Goal: Transaction & Acquisition: Purchase product/service

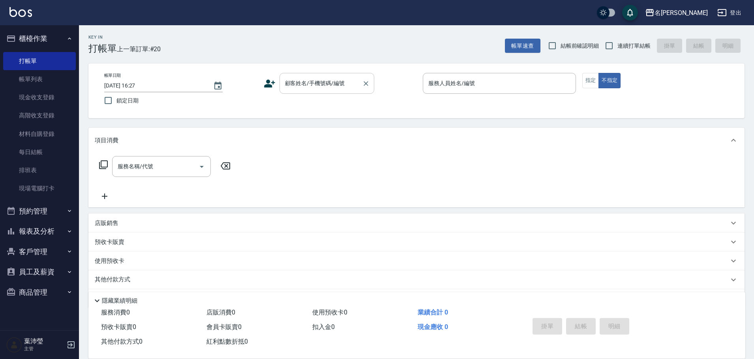
click at [309, 79] on input "顧客姓名/手機號碼/編號" at bounding box center [321, 84] width 76 height 14
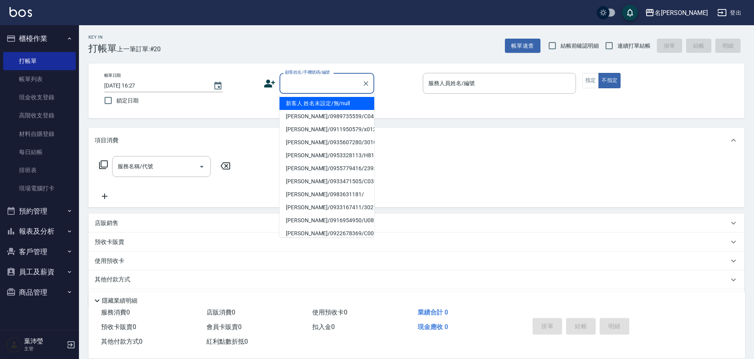
click at [324, 106] on li "新客人 姓名未設定/無/null" at bounding box center [326, 103] width 95 height 13
type input "新客人 姓名未設定/無/null"
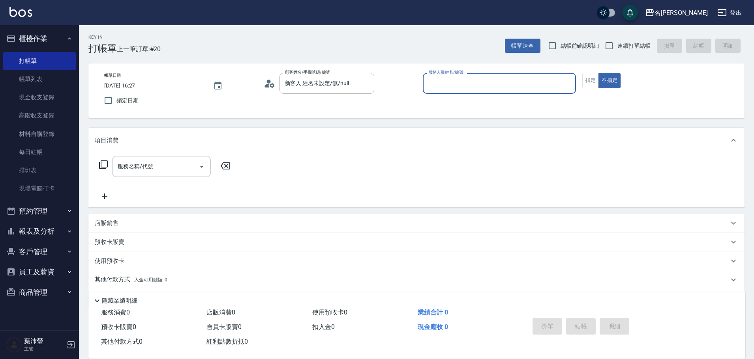
click at [158, 161] on input "服務名稱/代號" at bounding box center [156, 167] width 80 height 14
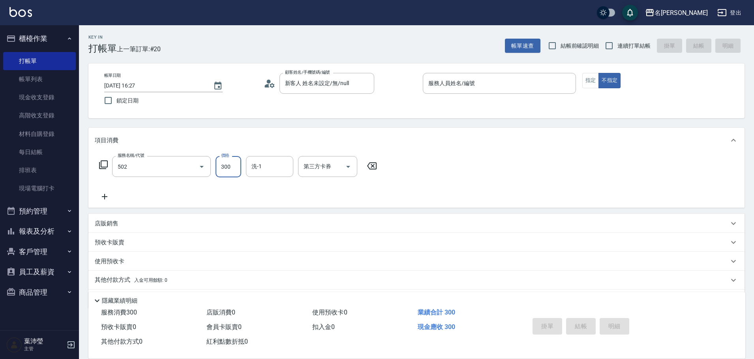
type input "洗髮(502)"
type input "6"
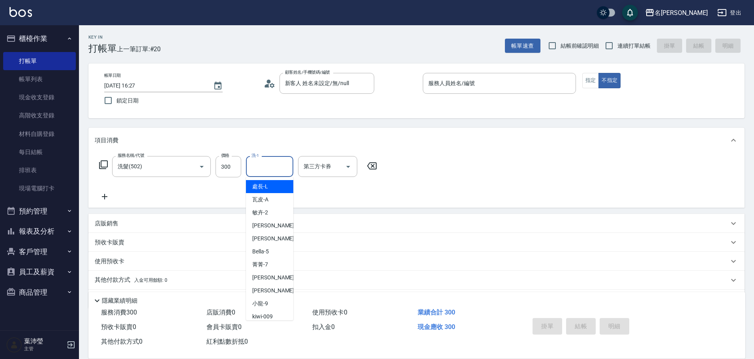
drag, startPoint x: 100, startPoint y: 263, endPoint x: 100, endPoint y: 259, distance: 4.4
click at [100, 262] on p "使用預收卡" at bounding box center [110, 262] width 30 height 8
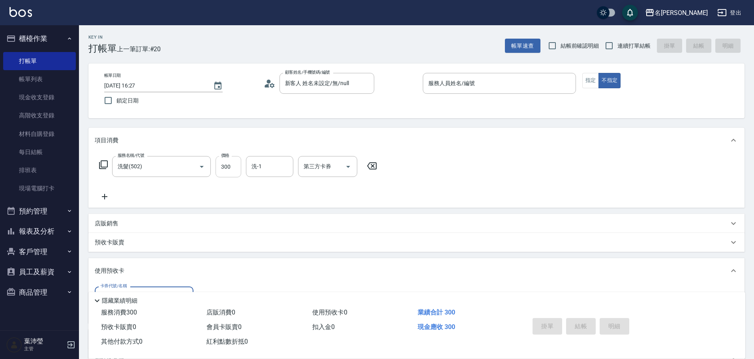
click at [229, 167] on input "300" at bounding box center [228, 166] width 26 height 21
type input "600"
click at [498, 83] on input "服務人員姓名/編號" at bounding box center [499, 84] width 146 height 14
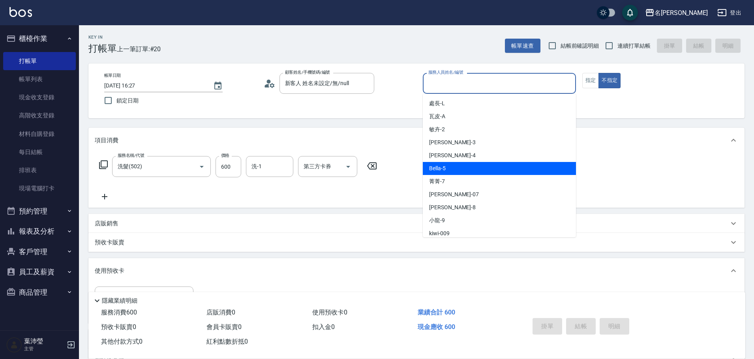
click at [507, 163] on div "Bella -5" at bounding box center [499, 168] width 153 height 13
type input "Bella-5"
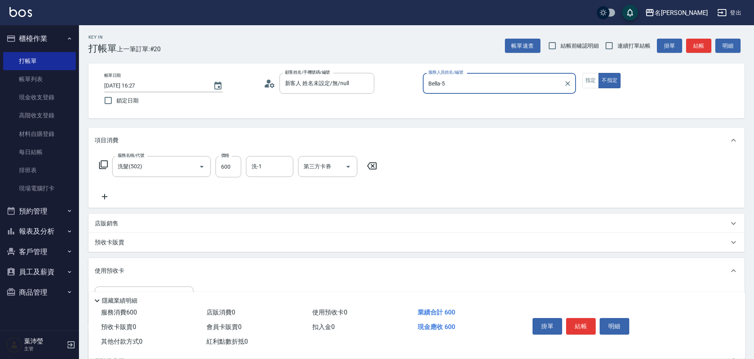
click at [687, 48] on button "結帳" at bounding box center [698, 46] width 25 height 15
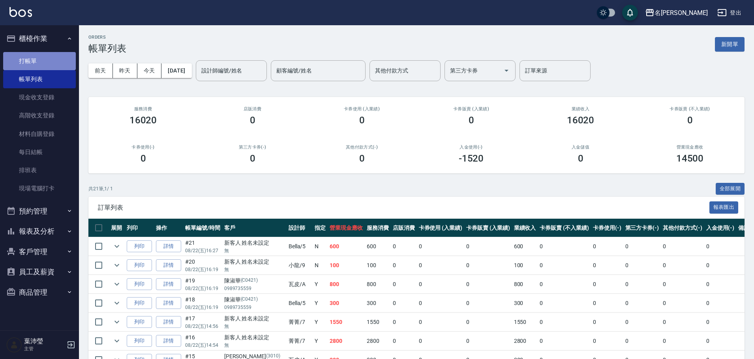
click at [36, 60] on link "打帳單" at bounding box center [39, 61] width 73 height 18
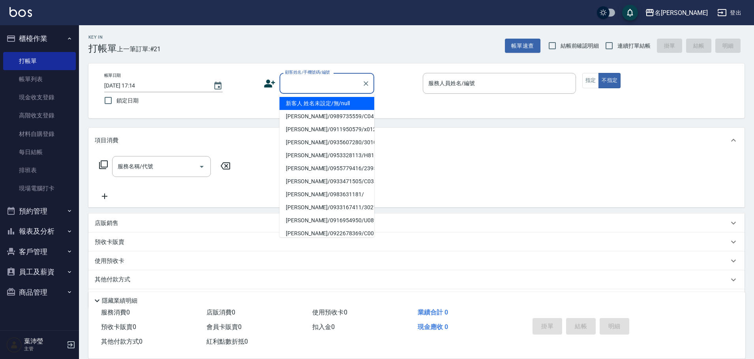
click at [288, 80] on input "顧客姓名/手機號碼/編號" at bounding box center [321, 84] width 76 height 14
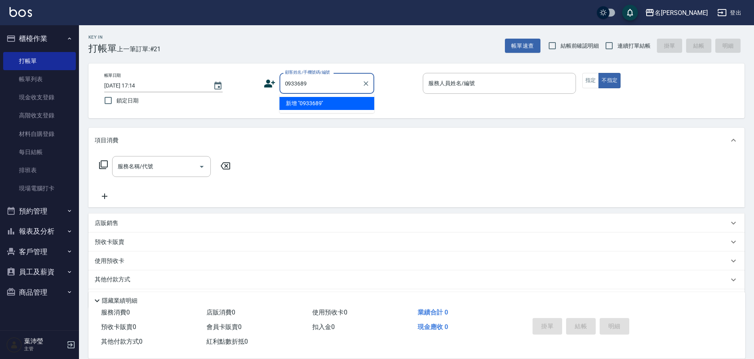
drag, startPoint x: 310, startPoint y: 83, endPoint x: 298, endPoint y: 93, distance: 15.5
click at [298, 93] on div "0933689 顧客姓名/手機號碼/編號" at bounding box center [326, 83] width 95 height 21
type input "[PERSON_NAME]/0933623555/S10000002"
type input "Angle-10"
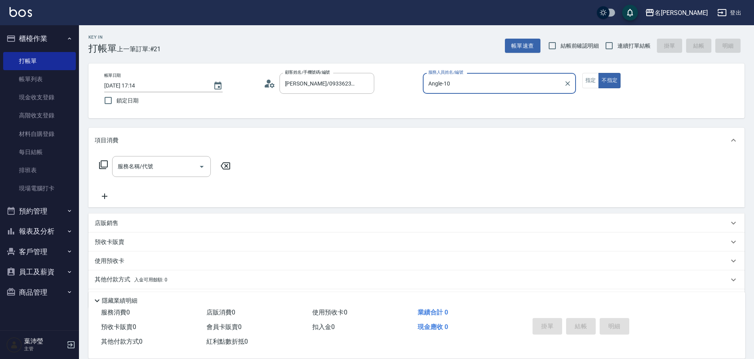
click at [105, 165] on icon at bounding box center [103, 164] width 9 height 9
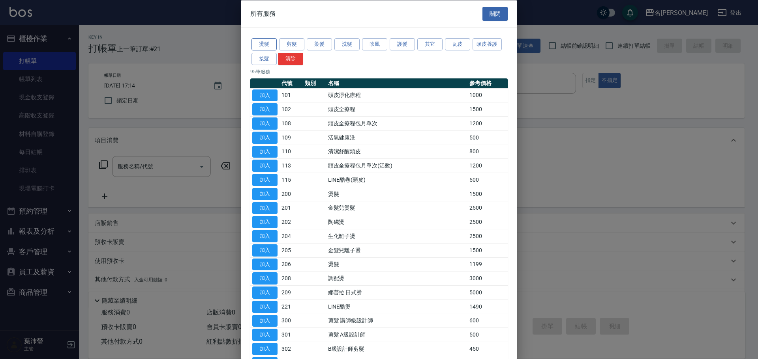
click at [261, 45] on button "燙髮" at bounding box center [263, 44] width 25 height 12
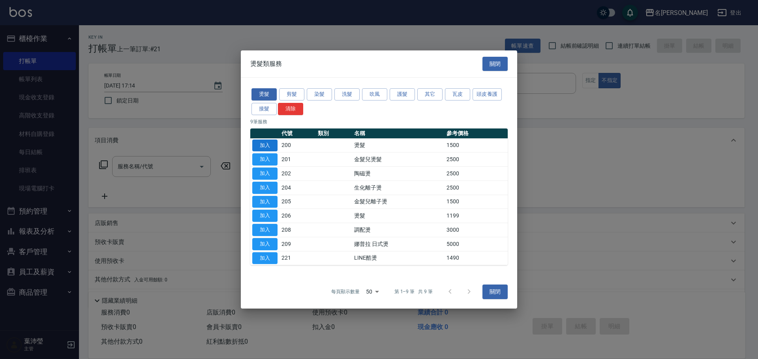
click at [266, 141] on button "加入" at bounding box center [264, 146] width 25 height 12
type input "燙髮(200)"
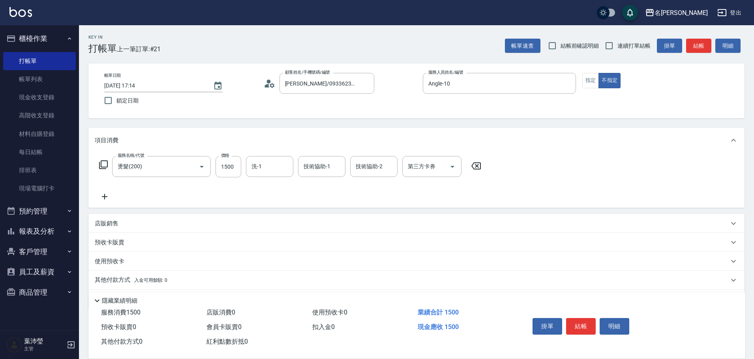
click at [268, 86] on icon at bounding box center [266, 86] width 5 height 4
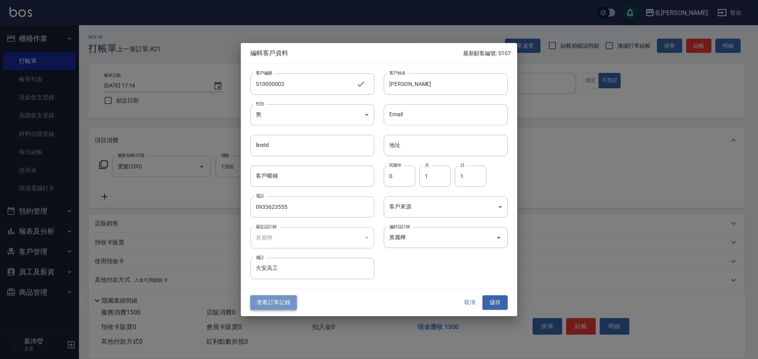
click at [273, 302] on button "查看訂單記錄" at bounding box center [273, 303] width 47 height 15
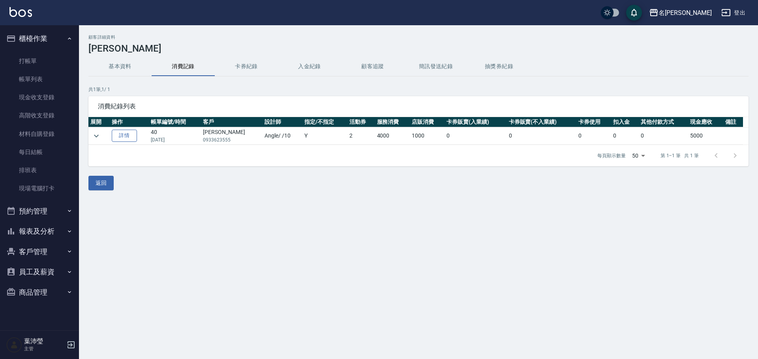
click at [130, 134] on link "詳情" at bounding box center [124, 136] width 25 height 12
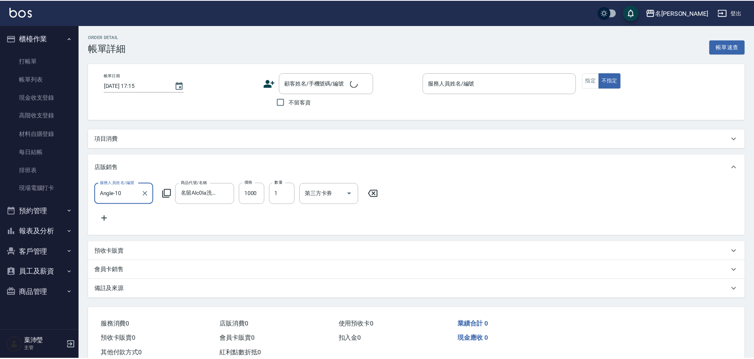
scroll to position [14, 0]
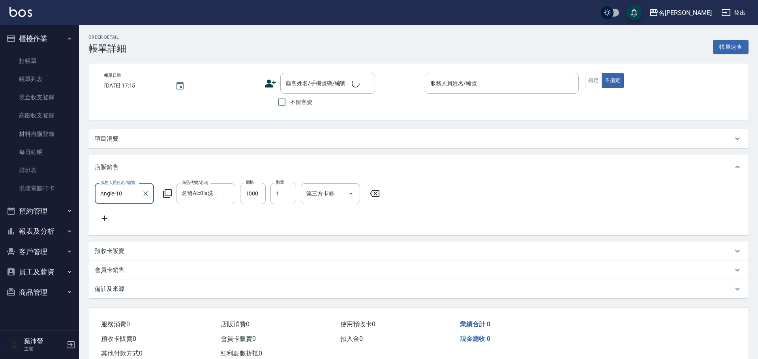
type input "[DATE] 20:37"
type input "Angle-10"
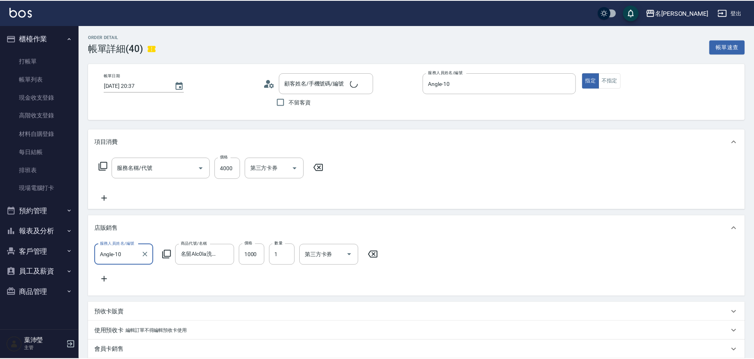
scroll to position [0, 0]
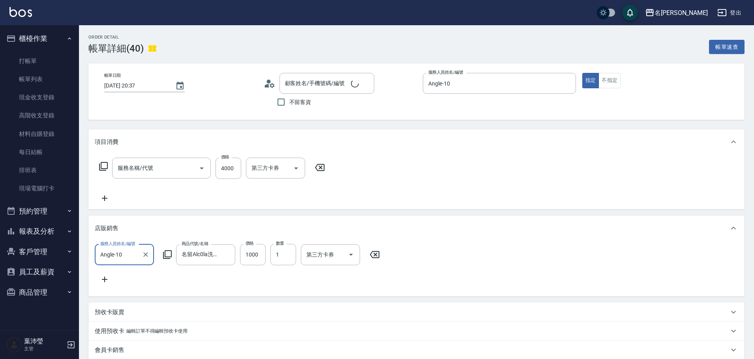
type input "染髮(400)"
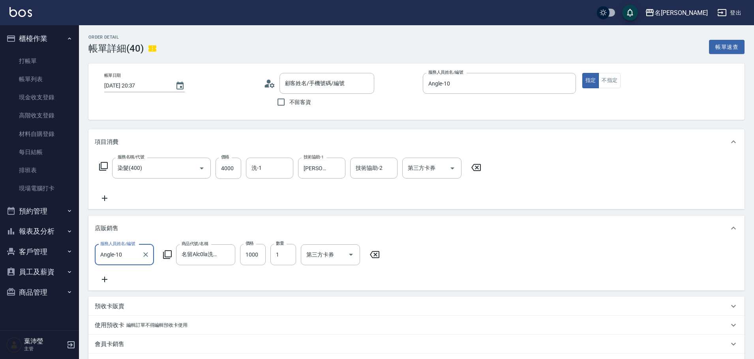
type input "[PERSON_NAME]/0933623555/S10000002"
click at [36, 63] on link "打帳單" at bounding box center [39, 61] width 73 height 18
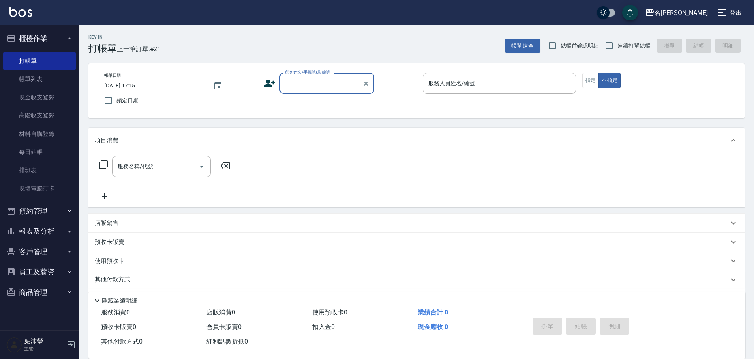
click at [317, 79] on input "顧客姓名/手機號碼/編號" at bounding box center [321, 84] width 76 height 14
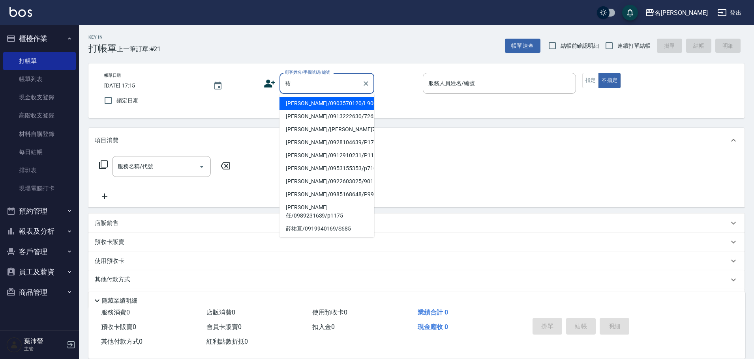
click at [321, 102] on li "[PERSON_NAME]/0903570120/L9001" at bounding box center [326, 103] width 95 height 13
type input "[PERSON_NAME]/0903570120/L9001"
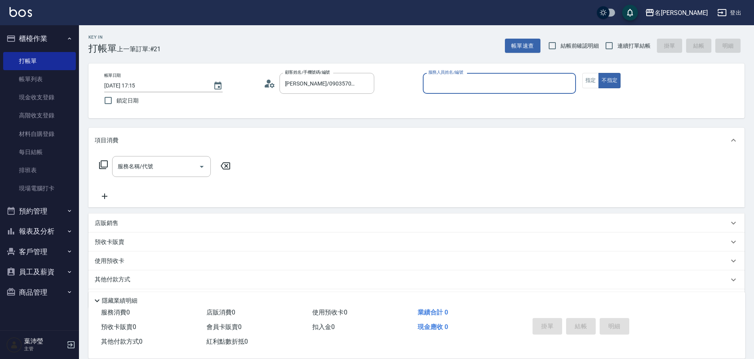
type input "小龍-9"
click at [181, 163] on input "服務名稱/代號" at bounding box center [156, 167] width 80 height 14
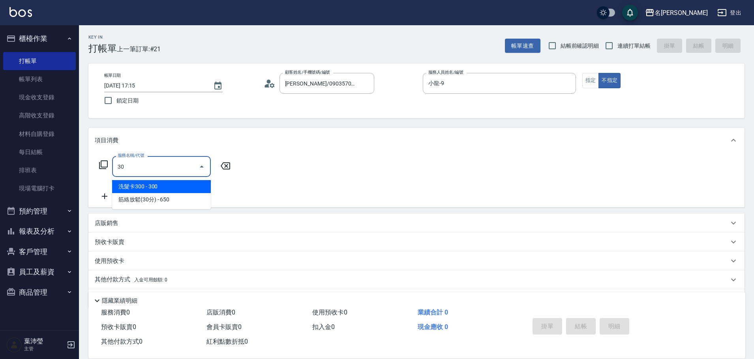
type input "3"
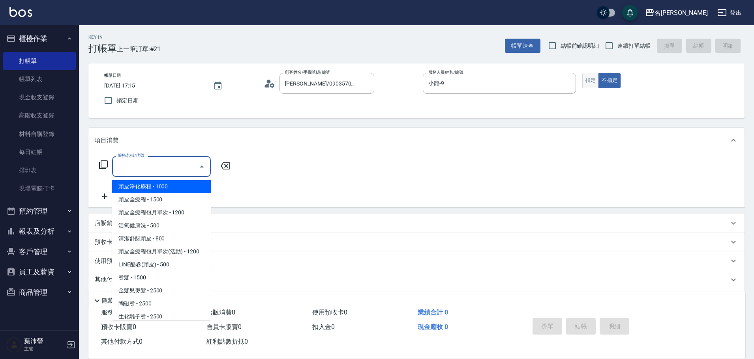
click at [589, 77] on button "指定" at bounding box center [590, 80] width 17 height 15
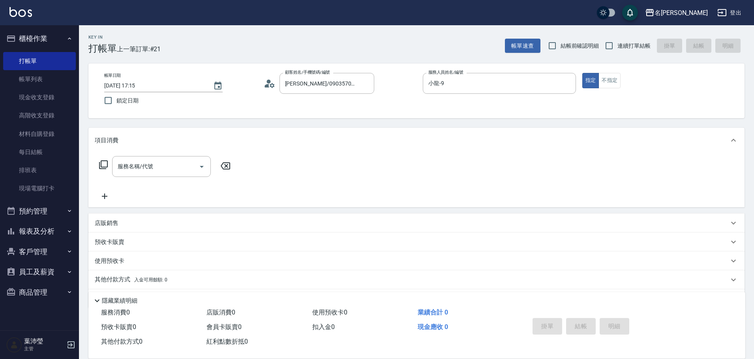
click at [99, 165] on icon at bounding box center [103, 165] width 9 height 9
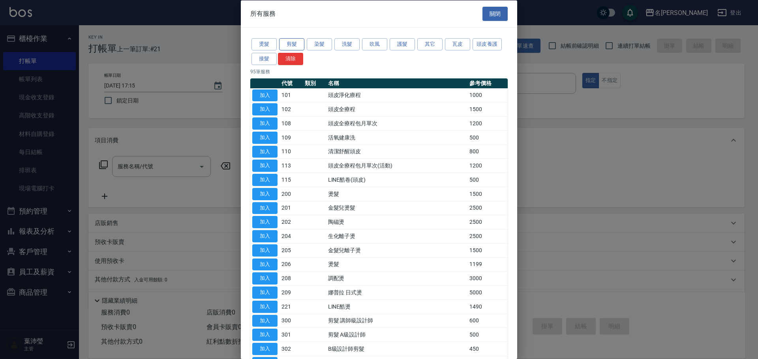
click at [303, 44] on button "剪髮" at bounding box center [291, 44] width 25 height 12
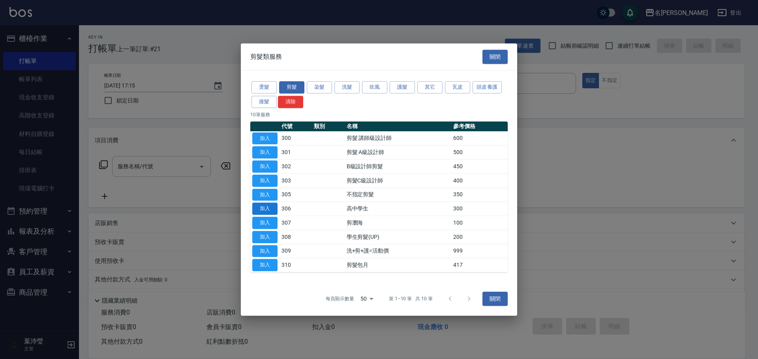
click at [272, 206] on button "加入" at bounding box center [264, 209] width 25 height 12
type input "高中學生(306)"
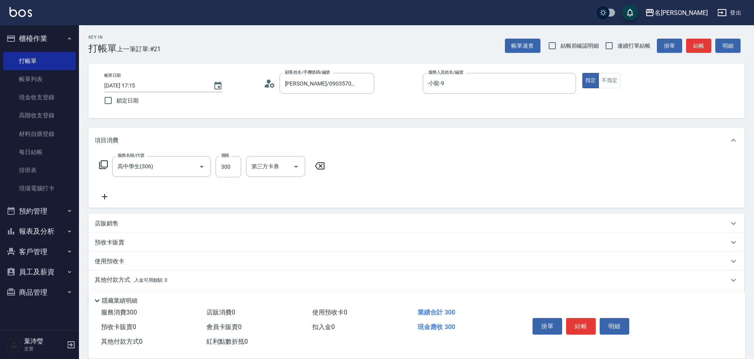
click at [107, 165] on icon at bounding box center [103, 164] width 9 height 9
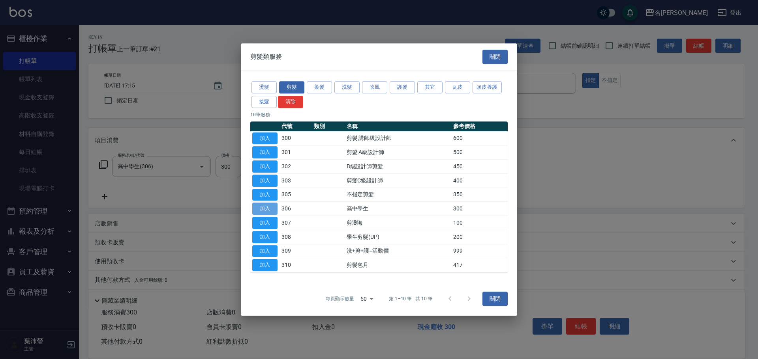
click at [276, 208] on button "加入" at bounding box center [264, 209] width 25 height 12
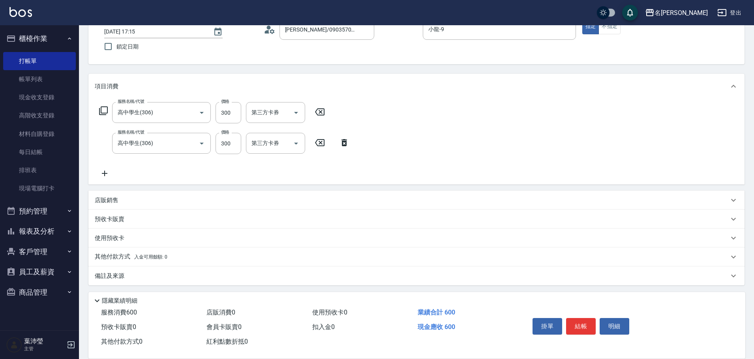
scroll to position [56, 0]
click at [122, 275] on p "備註及來源" at bounding box center [110, 274] width 30 height 8
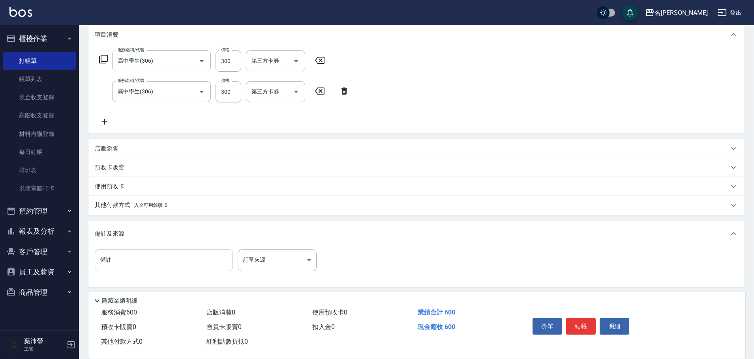
scroll to position [109, 0]
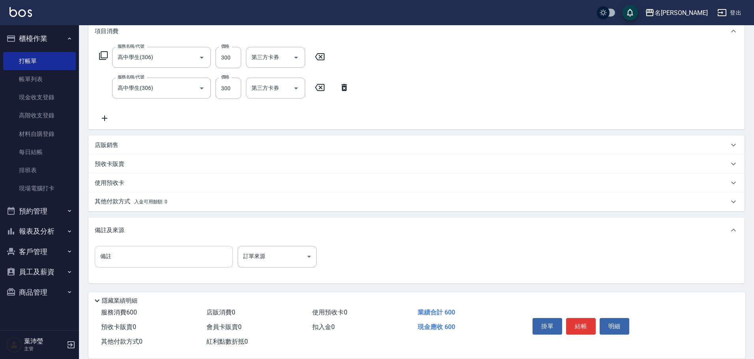
click at [168, 245] on div "備註 備註 訂單來源 ​ 訂單來源" at bounding box center [416, 263] width 656 height 40
click at [161, 253] on input "備註" at bounding box center [164, 256] width 138 height 21
click at [112, 256] on input "同學2" at bounding box center [164, 256] width 138 height 21
type input "同學x2"
click at [576, 326] on button "結帳" at bounding box center [581, 326] width 30 height 17
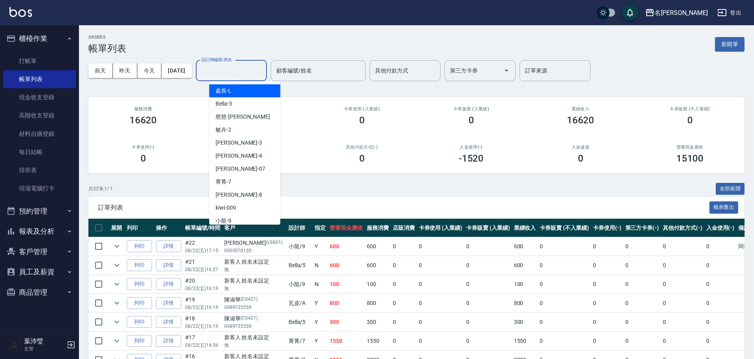
click at [263, 73] on input "設計師編號/姓名" at bounding box center [231, 71] width 64 height 14
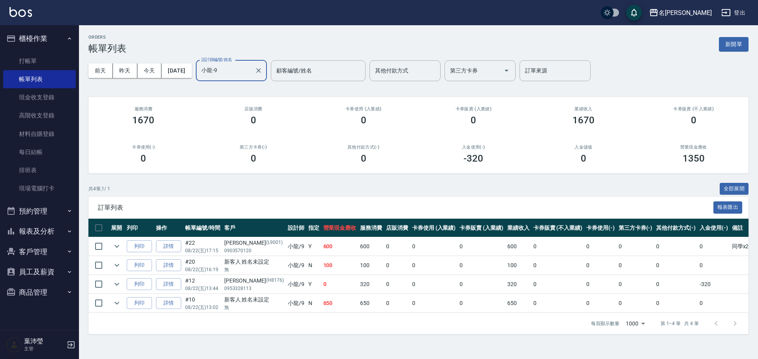
type input "小龍-9"
click at [8, 51] on ul "打帳單 帳單列表 現金收支登錄 高階收支登錄 材料自購登錄 每日結帳 排班表 現場電腦打卡" at bounding box center [39, 125] width 73 height 152
click at [12, 57] on link "打帳單" at bounding box center [39, 61] width 73 height 18
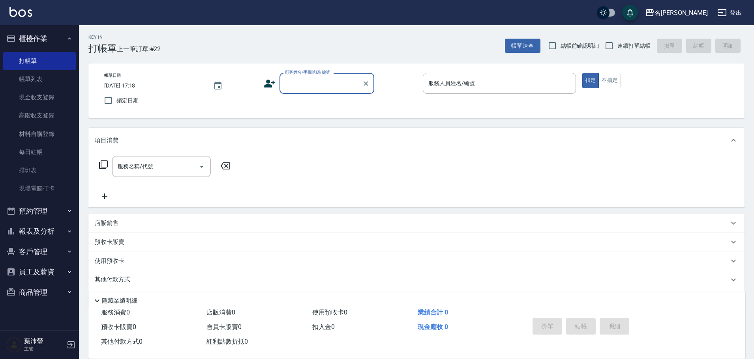
click at [300, 84] on input "顧客姓名/手機號碼/編號" at bounding box center [321, 84] width 76 height 14
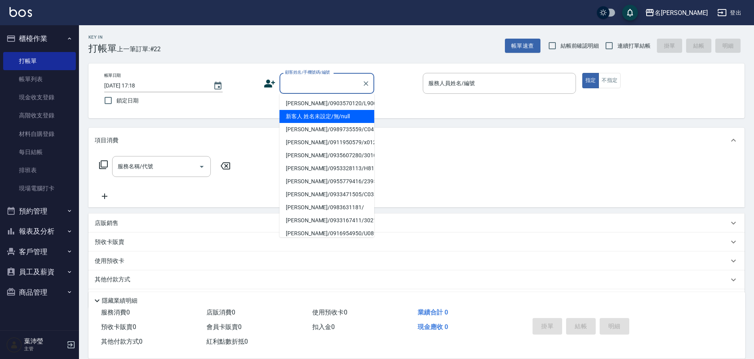
click at [330, 113] on li "新客人 姓名未設定/無/null" at bounding box center [326, 116] width 95 height 13
type input "新客人 姓名未設定/無/null"
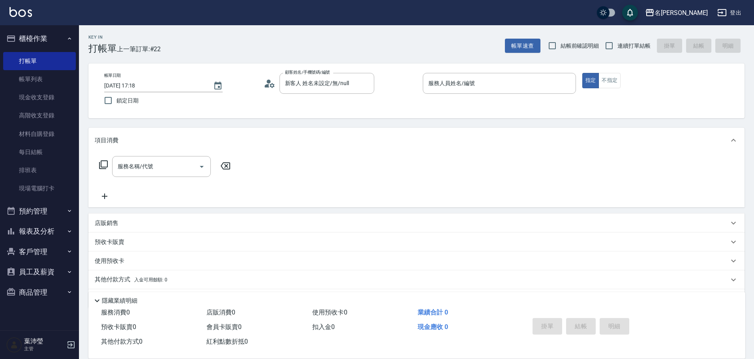
click at [105, 165] on icon at bounding box center [103, 164] width 9 height 9
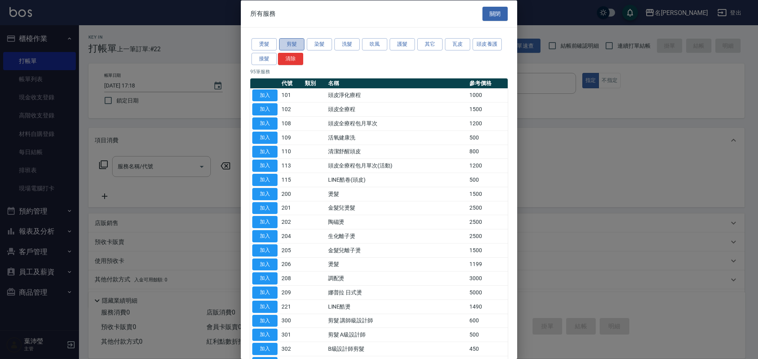
click at [299, 46] on button "剪髮" at bounding box center [291, 44] width 25 height 12
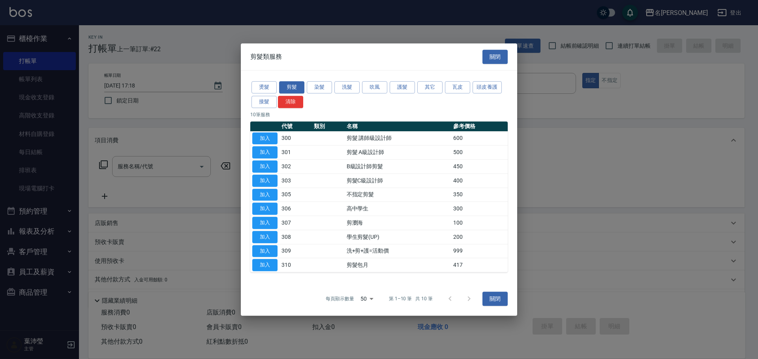
click at [264, 173] on td "加入" at bounding box center [264, 167] width 29 height 14
click at [266, 180] on button "加入" at bounding box center [264, 181] width 25 height 12
type input "剪髮C級設計師(303)"
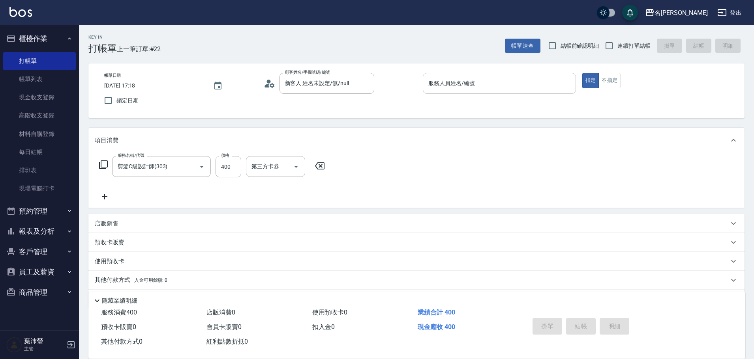
click at [536, 86] on input "服務人員姓名/編號" at bounding box center [499, 84] width 146 height 14
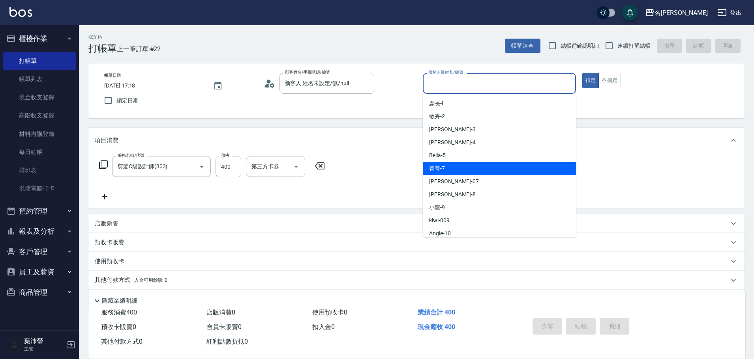
click at [465, 165] on div "菁菁 -7" at bounding box center [499, 168] width 153 height 13
type input "菁菁-7"
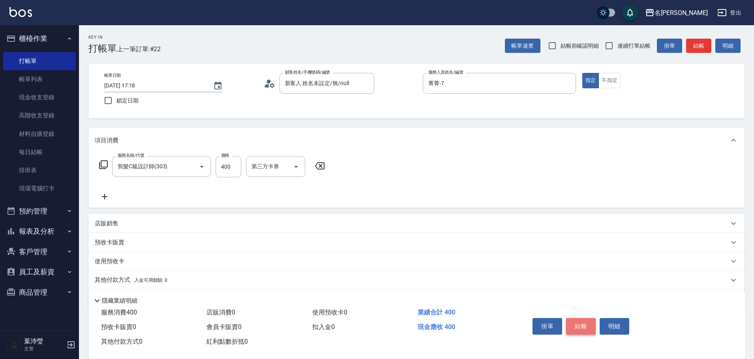
click at [582, 319] on button "結帳" at bounding box center [581, 326] width 30 height 17
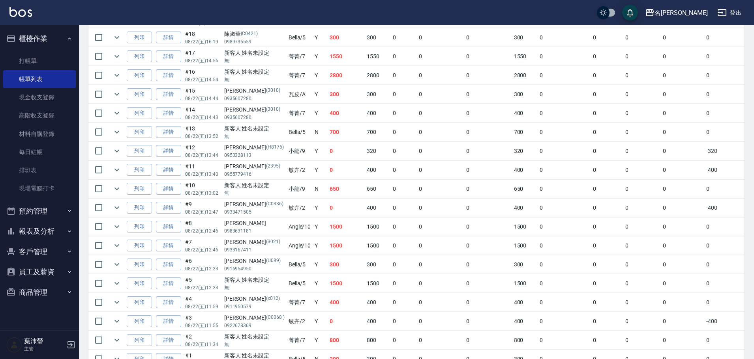
scroll to position [316, 0]
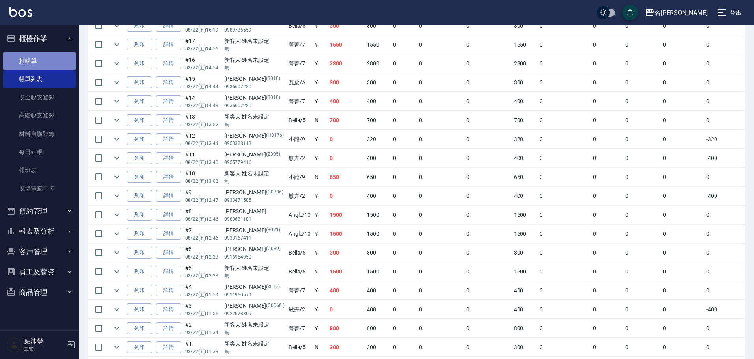
click at [34, 60] on link "打帳單" at bounding box center [39, 61] width 73 height 18
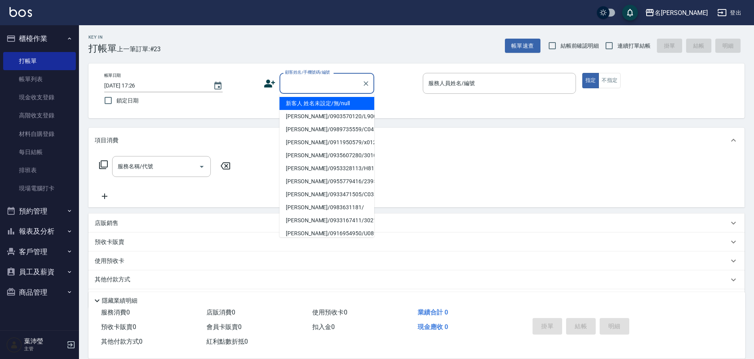
click at [286, 79] on input "顧客姓名/手機號碼/編號" at bounding box center [321, 84] width 76 height 14
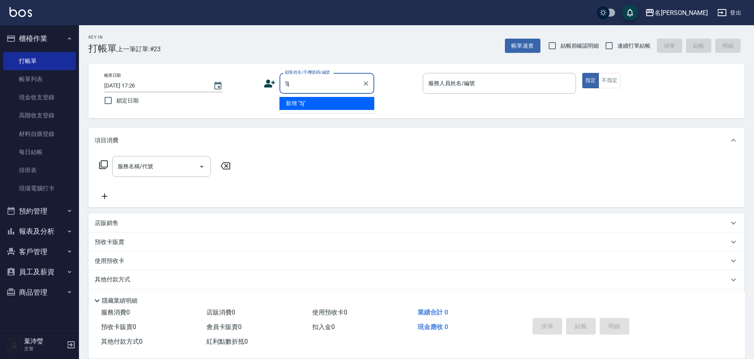
type input "5j/"
click at [364, 82] on icon "Clear" at bounding box center [365, 83] width 5 height 5
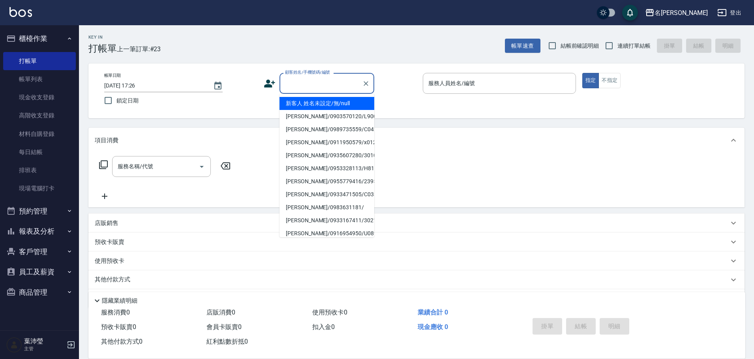
type input "5"
click at [365, 85] on icon "Clear" at bounding box center [365, 83] width 5 height 5
type input "5"
click at [365, 84] on icon "Clear" at bounding box center [365, 83] width 5 height 5
click at [318, 102] on li "新客人 姓名未設定/無/null" at bounding box center [326, 103] width 95 height 13
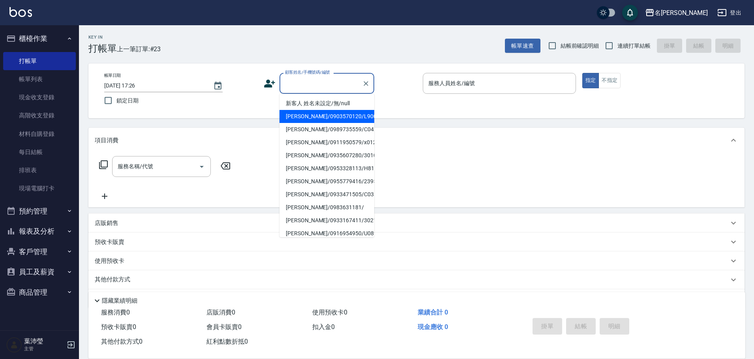
type input "新客人 姓名未設定/無/null"
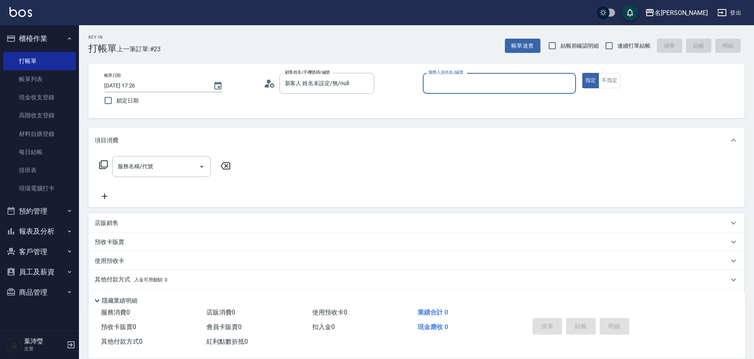
click at [437, 82] on input "服務人員姓名/編號" at bounding box center [499, 84] width 146 height 14
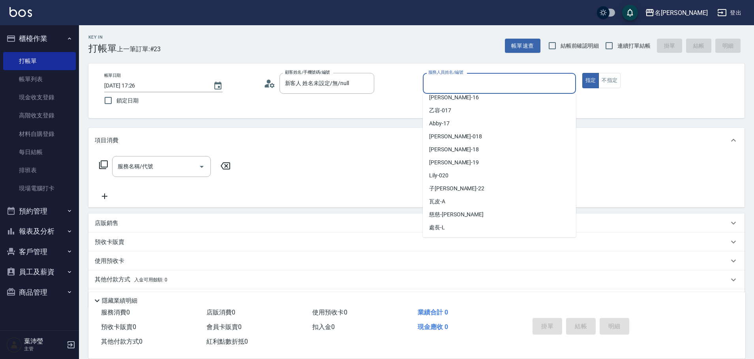
scroll to position [188, 0]
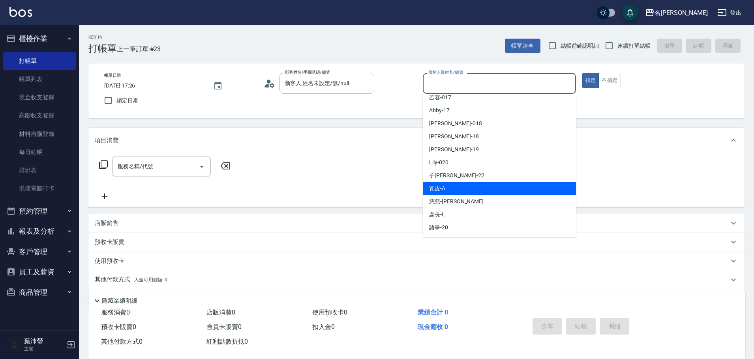
click at [442, 192] on span "瓦皮 -A" at bounding box center [437, 189] width 16 height 8
type input "瓦皮-A"
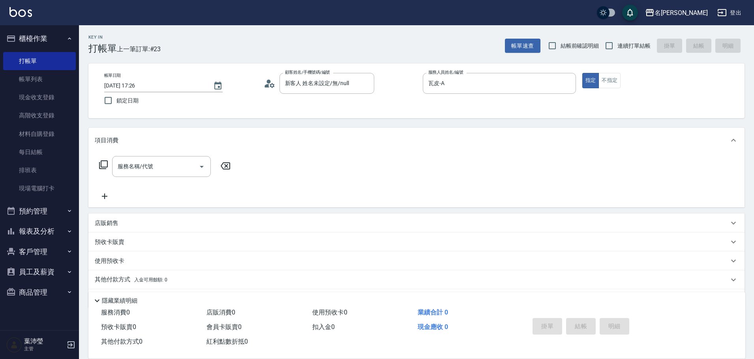
click at [103, 165] on icon at bounding box center [103, 164] width 9 height 9
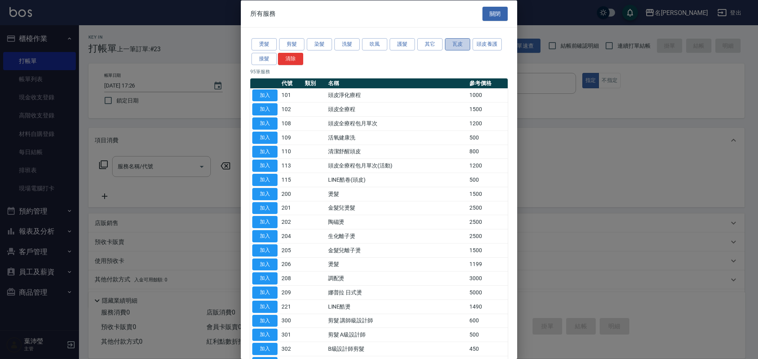
click at [455, 43] on button "瓦皮" at bounding box center [457, 44] width 25 height 12
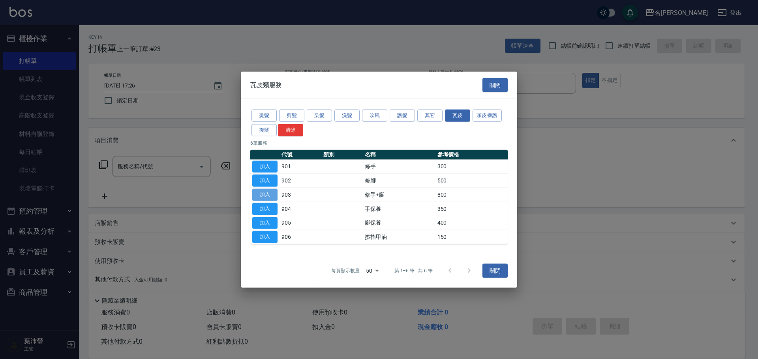
click at [268, 196] on button "加入" at bounding box center [264, 195] width 25 height 12
type input "修手+腳(903)"
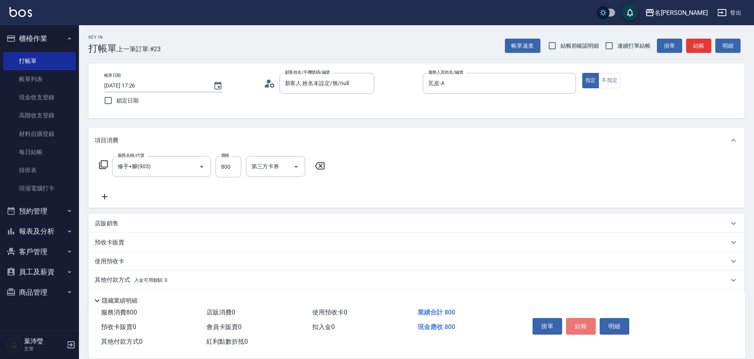
click at [584, 322] on button "結帳" at bounding box center [581, 326] width 30 height 17
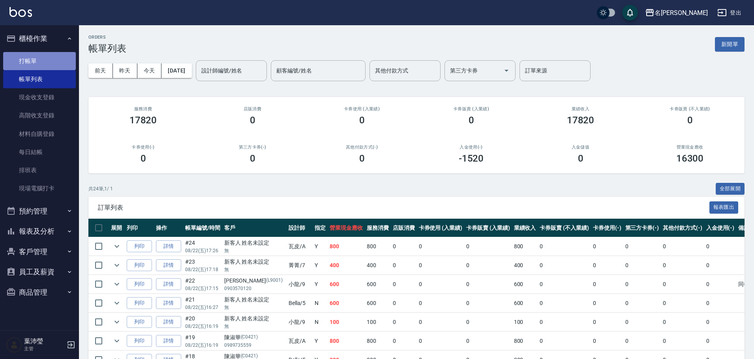
click at [34, 64] on link "打帳單" at bounding box center [39, 61] width 73 height 18
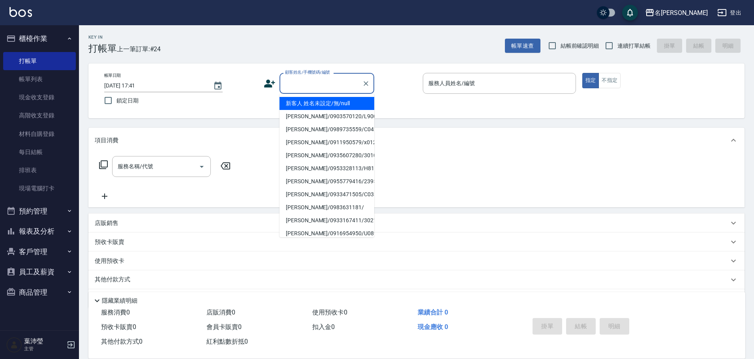
click at [287, 86] on input "顧客姓名/手機號碼/編號" at bounding box center [321, 84] width 76 height 14
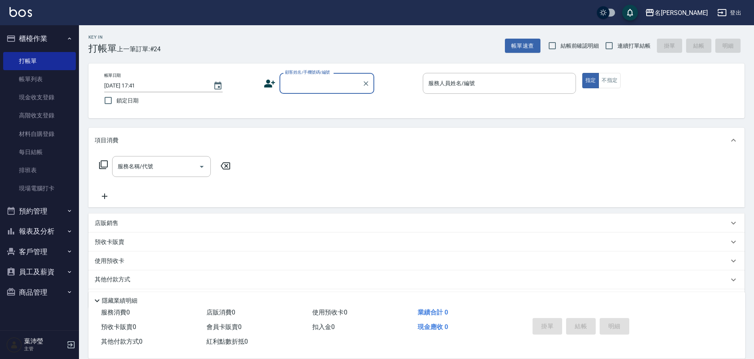
click at [290, 87] on input "顧客姓名/手機號碼/編號" at bounding box center [321, 84] width 76 height 14
click at [306, 100] on li "[PERSON_NAME]/0933623555/S10000002" at bounding box center [326, 103] width 95 height 13
type input "[PERSON_NAME]/0933623555/S10000002"
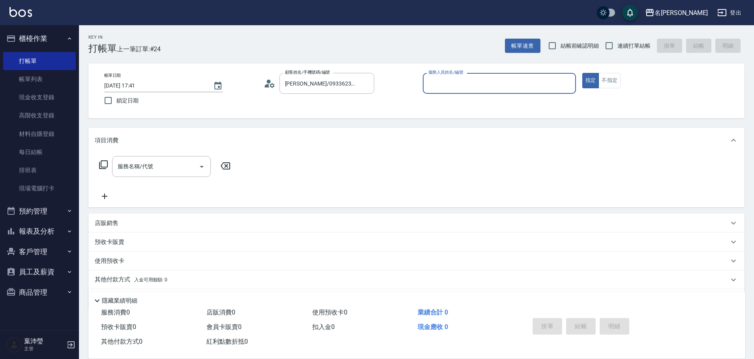
type input "Angle-10"
click at [100, 166] on icon at bounding box center [103, 165] width 9 height 9
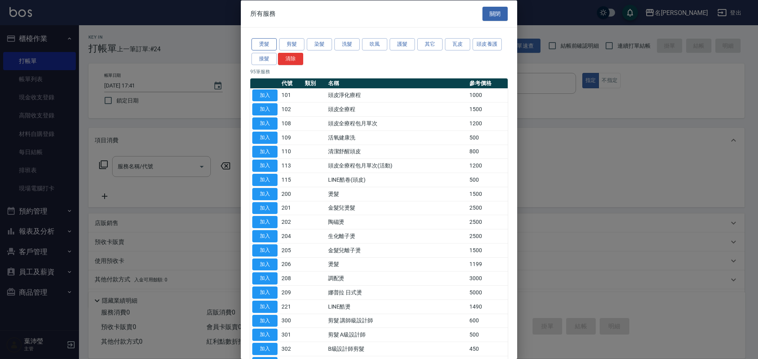
click at [264, 45] on button "燙髮" at bounding box center [263, 44] width 25 height 12
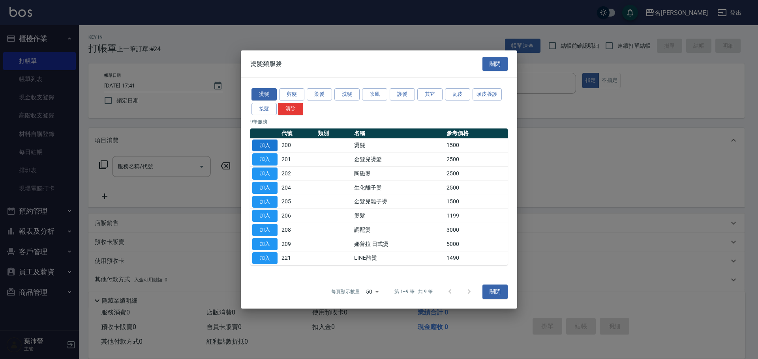
click at [265, 142] on button "加入" at bounding box center [264, 146] width 25 height 12
type input "燙髮(200)"
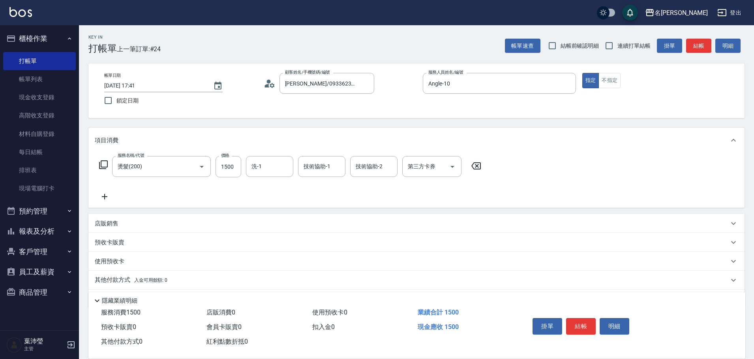
click at [113, 221] on p "店販銷售" at bounding box center [107, 224] width 24 height 8
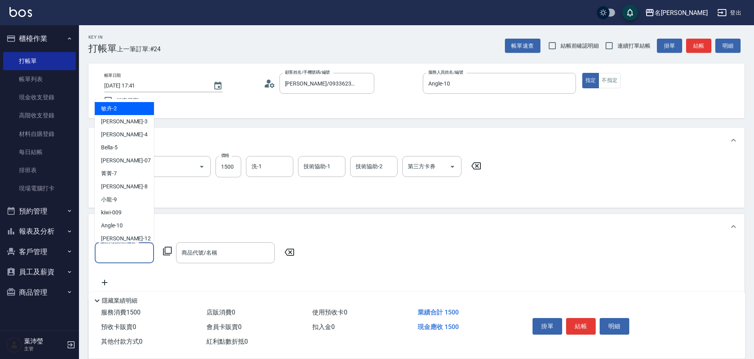
click at [116, 251] on input "服務人員姓名/編號" at bounding box center [124, 253] width 52 height 14
click at [118, 223] on span "Angle -10" at bounding box center [112, 226] width 22 height 8
type input "Angle-10"
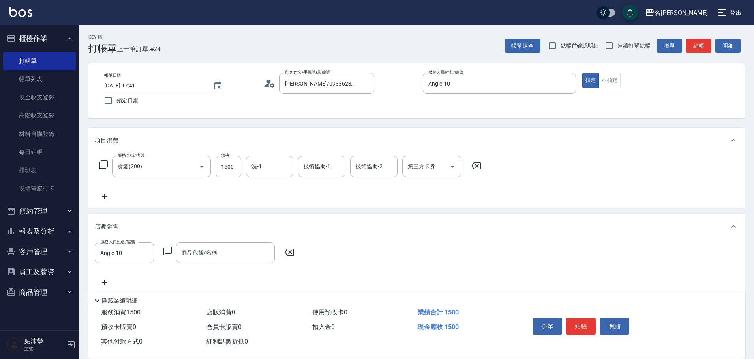
click at [165, 250] on icon at bounding box center [167, 251] width 9 height 9
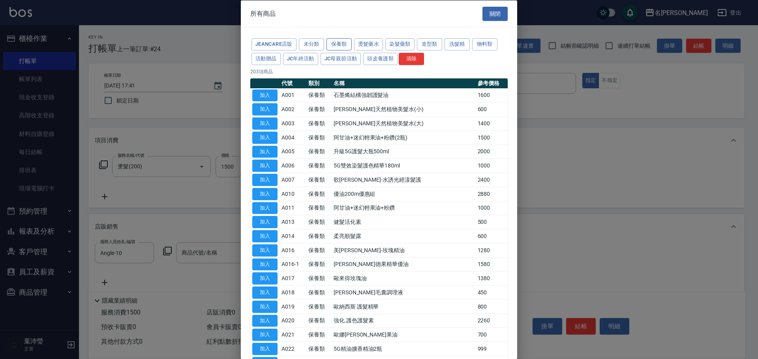
click at [342, 46] on button "保養類" at bounding box center [338, 44] width 25 height 12
click at [264, 167] on button "加入" at bounding box center [264, 166] width 25 height 12
type input "5G雙效染髮護色精華180ml"
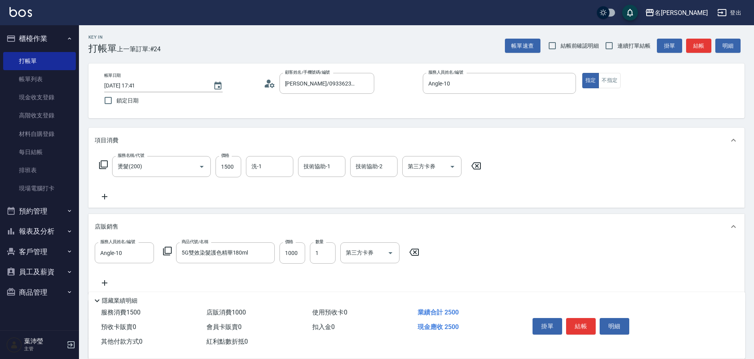
click at [103, 282] on icon at bounding box center [105, 283] width 20 height 9
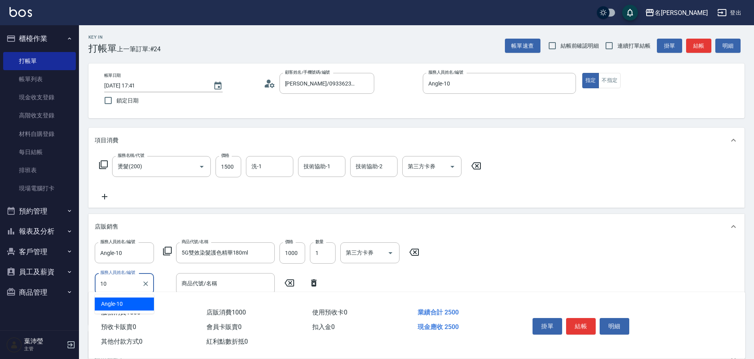
type input "Angle-10"
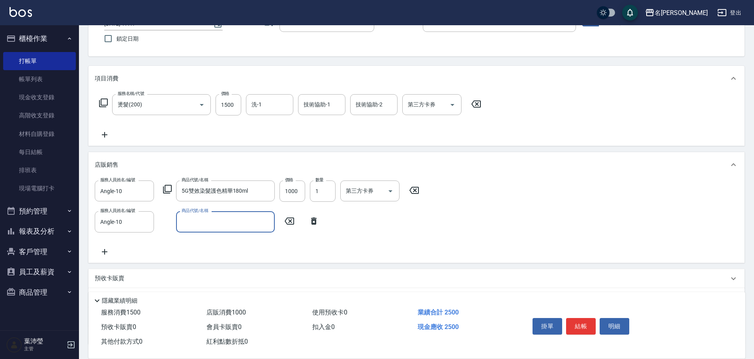
scroll to position [79, 0]
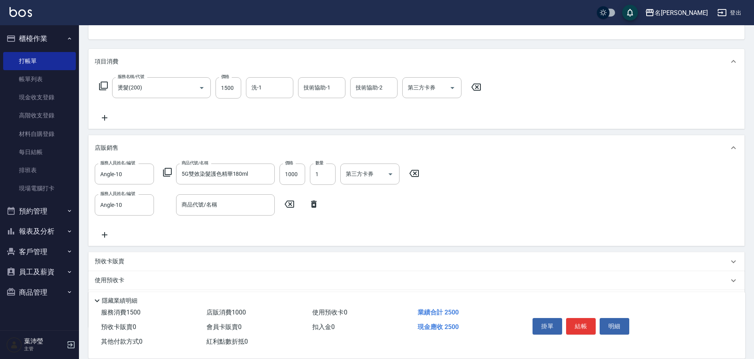
click at [166, 171] on icon at bounding box center [167, 172] width 9 height 9
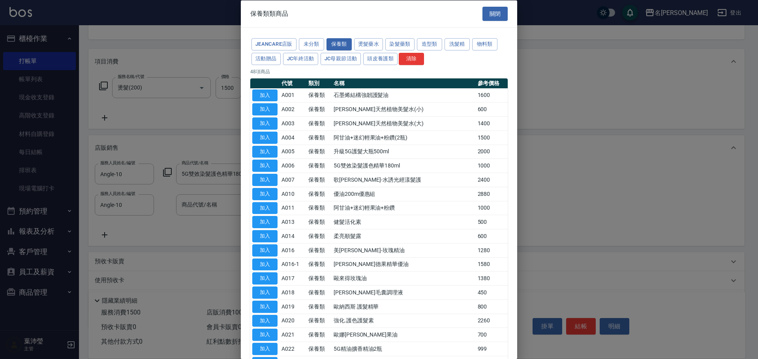
click at [416, 43] on div "JeanCare店販 未分類 保養類 燙髮藥水 染髮藥類 造型類 洗髮精 物料類 活動贈品 JC年終活動 JC母親節活動 頭皮養護類 清除" at bounding box center [378, 51] width 257 height 29
click at [425, 44] on button "造型類" at bounding box center [429, 44] width 25 height 12
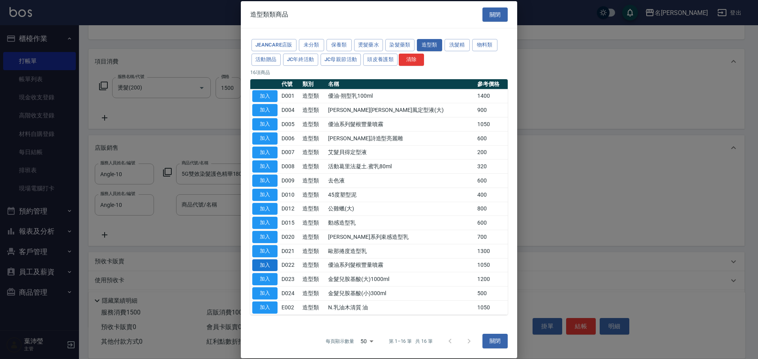
click at [264, 266] on button "加入" at bounding box center [264, 265] width 25 height 12
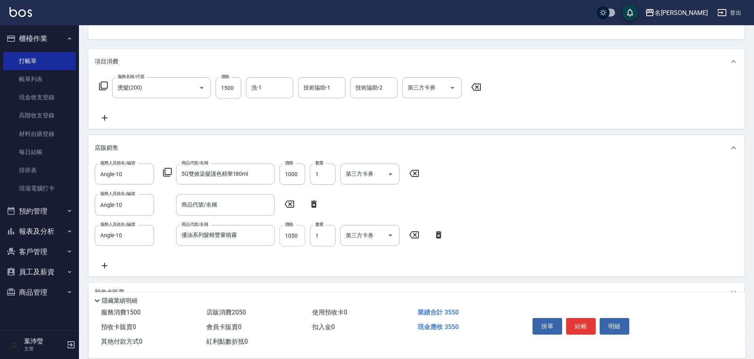
click at [289, 239] on input "1050" at bounding box center [292, 235] width 26 height 21
type input "1000"
click at [229, 91] on input "1500" at bounding box center [228, 87] width 26 height 21
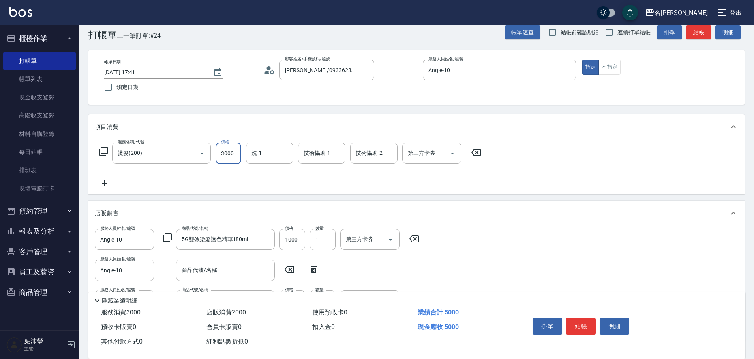
scroll to position [0, 0]
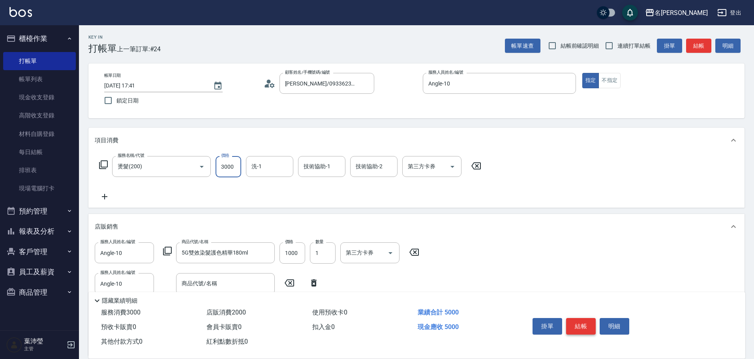
type input "3000"
click at [583, 319] on button "結帳" at bounding box center [581, 326] width 30 height 17
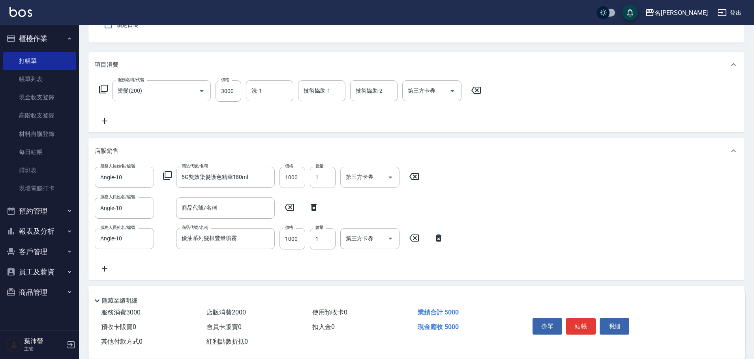
scroll to position [79, 0]
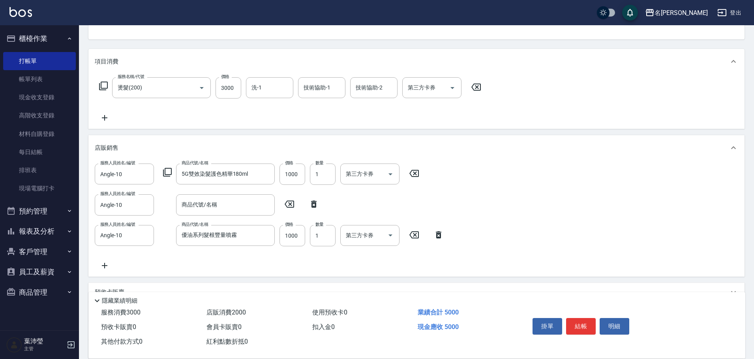
click at [313, 205] on icon at bounding box center [314, 204] width 6 height 7
type input "優油系列髮根豐量噴霧"
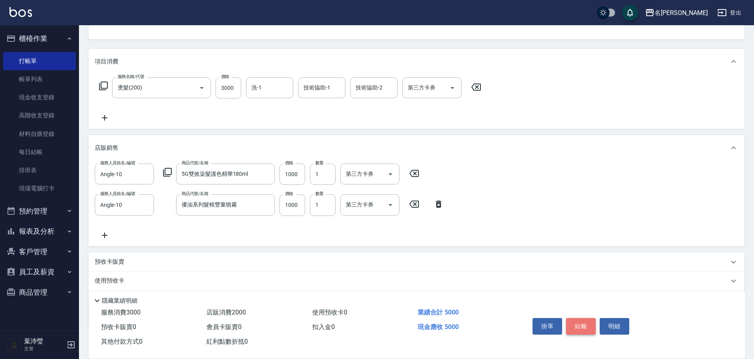
click at [579, 322] on button "結帳" at bounding box center [581, 326] width 30 height 17
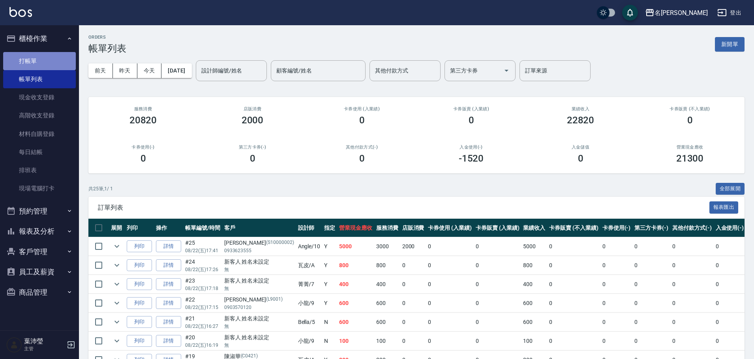
click at [37, 62] on link "打帳單" at bounding box center [39, 61] width 73 height 18
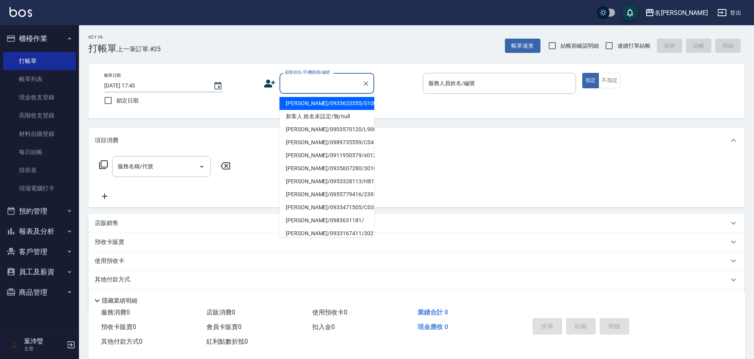
click at [315, 88] on input "顧客姓名/手機號碼/編號" at bounding box center [321, 84] width 76 height 14
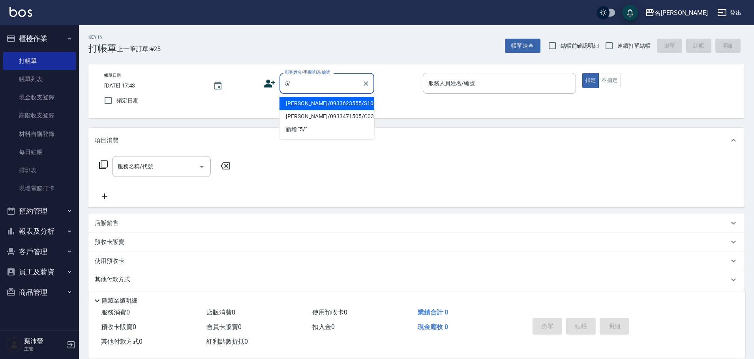
type input "5/4"
drag, startPoint x: 295, startPoint y: 86, endPoint x: 253, endPoint y: 88, distance: 42.6
click at [253, 88] on div "帳單日期 [DATE] 17:43 鎖定日期 顧客姓名/手機號碼/編號 5/4 顧客姓名/手機號碼/編號 服務人員姓名/編號 服務人員姓名/編號 指定 不指定" at bounding box center [416, 91] width 637 height 36
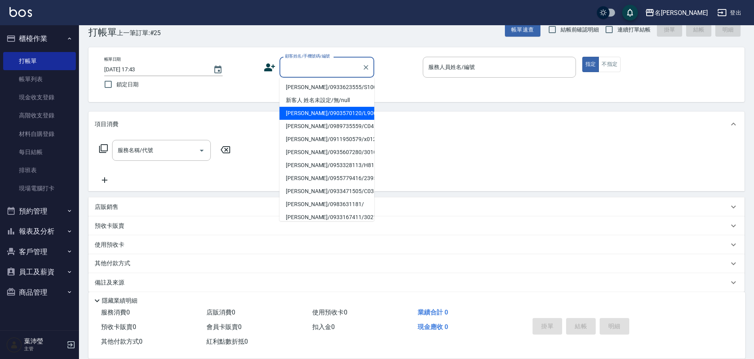
scroll to position [25, 0]
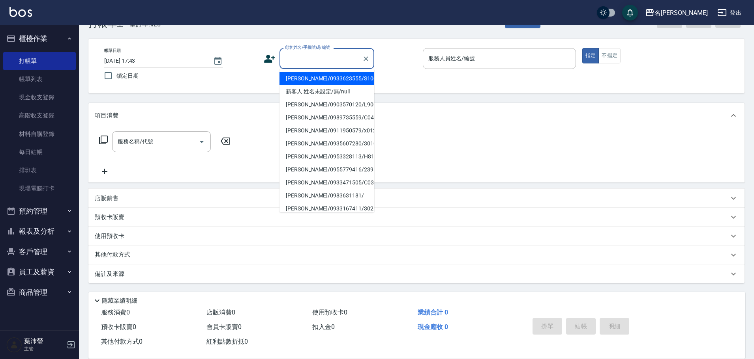
click at [284, 61] on input "顧客姓名/手機號碼/編號" at bounding box center [321, 59] width 76 height 14
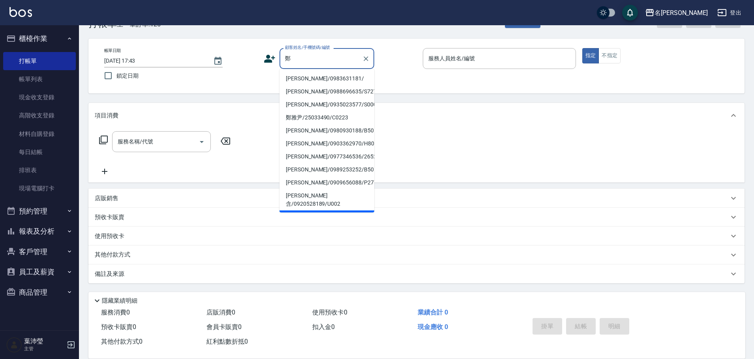
type input "鄭"
click at [266, 223] on div "預收卡販賣" at bounding box center [416, 217] width 656 height 19
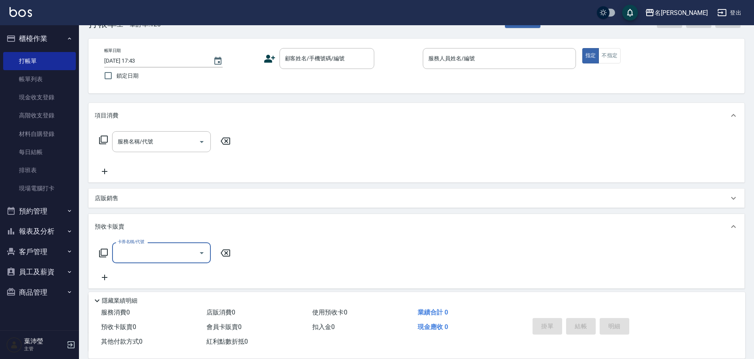
scroll to position [0, 0]
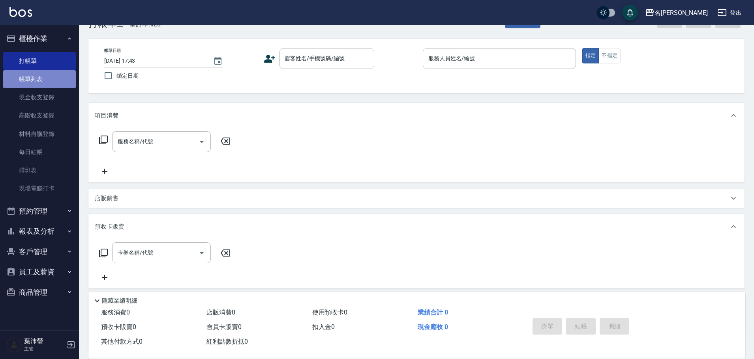
click at [36, 73] on link "帳單列表" at bounding box center [39, 79] width 73 height 18
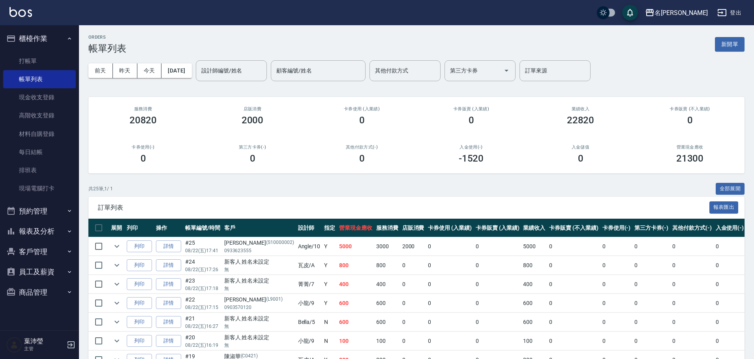
click at [202, 253] on p "08/22 (五) 17:41" at bounding box center [202, 250] width 35 height 7
click at [43, 64] on link "打帳單" at bounding box center [39, 61] width 73 height 18
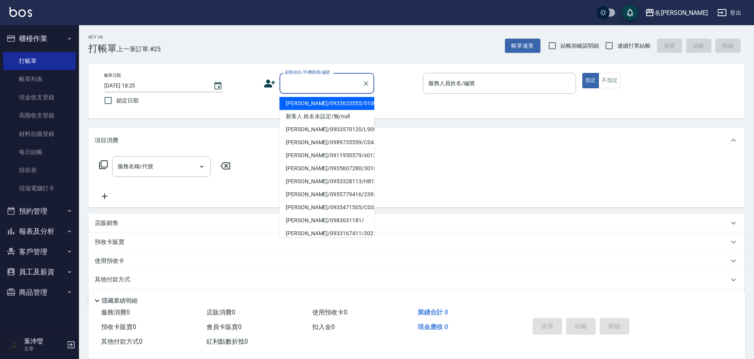
click at [295, 86] on input "顧客姓名/手機號碼/編號" at bounding box center [321, 84] width 76 height 14
click at [305, 105] on li "[PERSON_NAME]/0913471027/C0255" at bounding box center [326, 103] width 95 height 13
type input "[PERSON_NAME]/0913471027/C0255"
type input "敏卉-2"
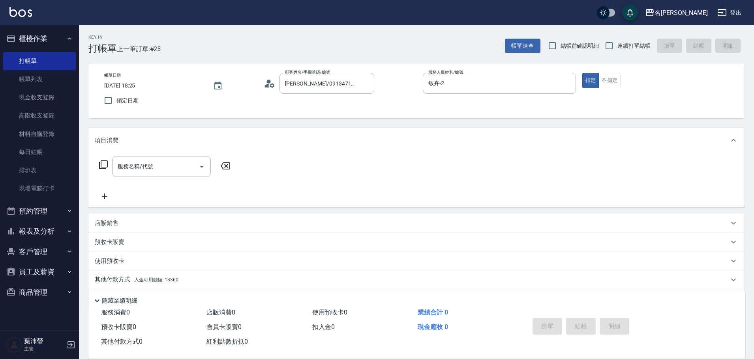
click at [106, 166] on icon at bounding box center [103, 164] width 9 height 9
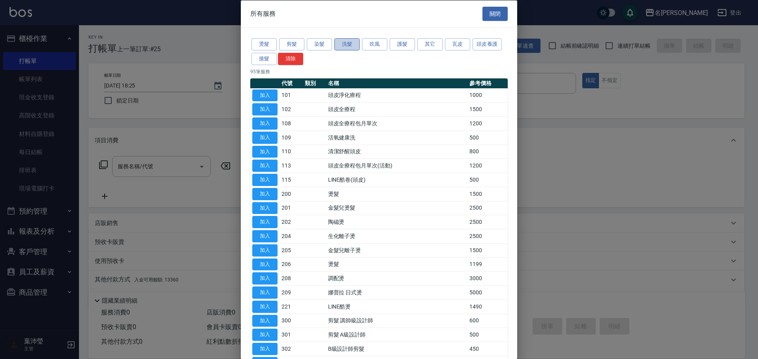
click at [341, 43] on button "洗髮" at bounding box center [346, 44] width 25 height 12
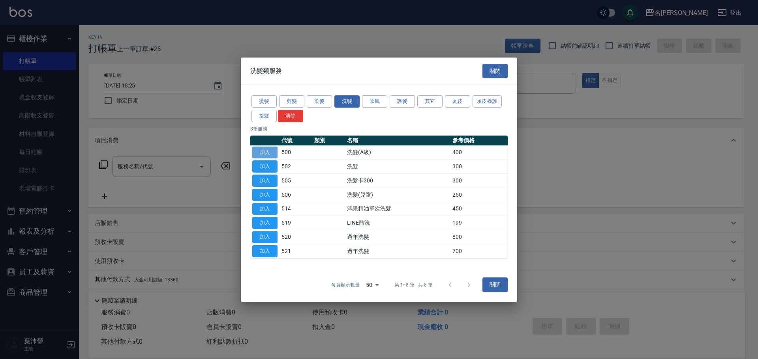
click at [267, 152] on button "加入" at bounding box center [264, 152] width 25 height 12
type input "洗髮(A級)(500)"
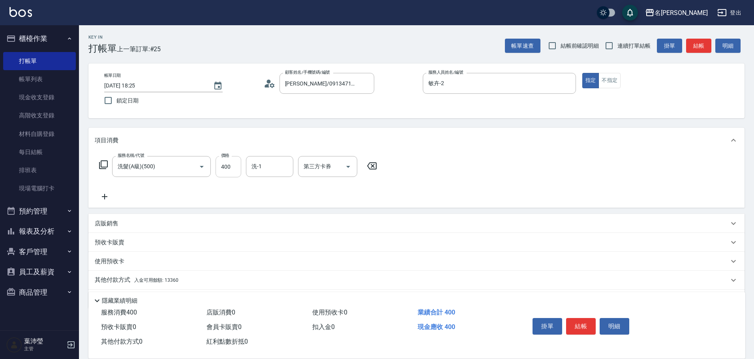
click at [232, 167] on input "400" at bounding box center [228, 166] width 26 height 21
type input "450"
click at [119, 279] on p "其他付款方式 入金可用餘額: 13360" at bounding box center [137, 280] width 84 height 9
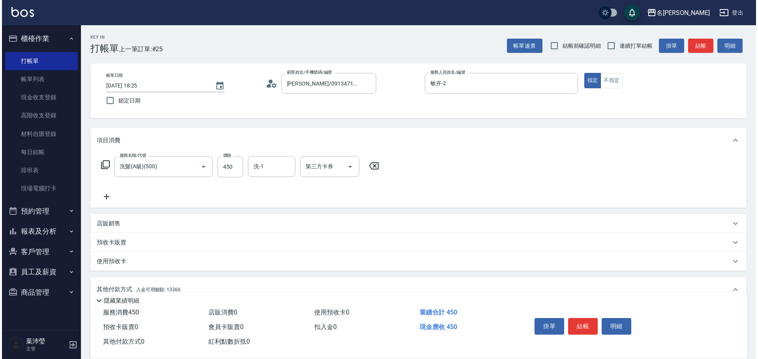
scroll to position [118, 0]
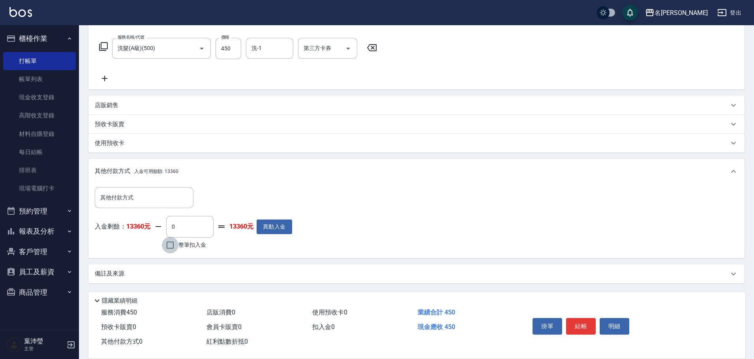
click at [168, 245] on input "整筆扣入金" at bounding box center [170, 245] width 17 height 17
checkbox input "true"
type input "450"
click at [610, 322] on button "明細" at bounding box center [614, 326] width 30 height 17
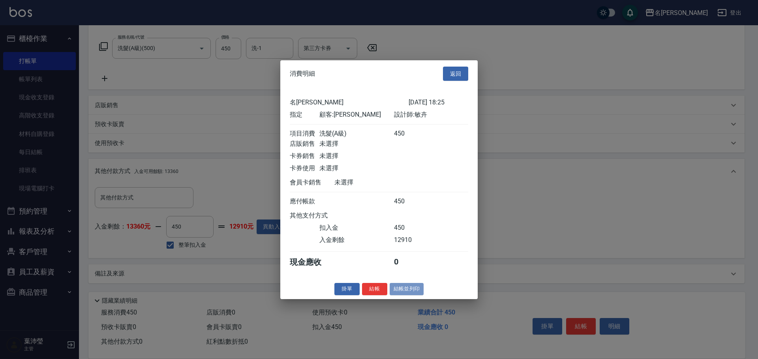
click at [396, 293] on button "結帳並列印" at bounding box center [406, 289] width 34 height 12
